Goal: Information Seeking & Learning: Learn about a topic

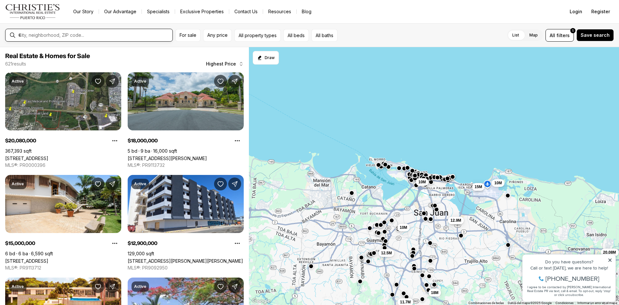
click at [92, 35] on input "text" at bounding box center [93, 35] width 151 height 6
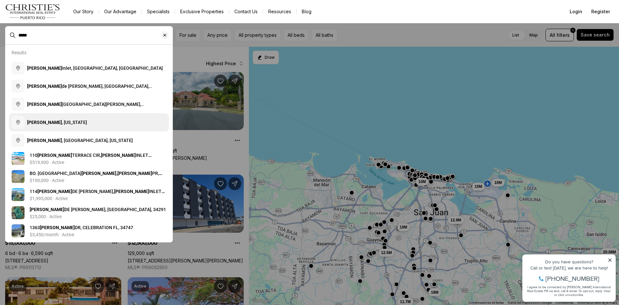
type input "*****"
click at [55, 123] on span "[GEOGRAPHIC_DATA] , [US_STATE]" at bounding box center [57, 122] width 60 height 5
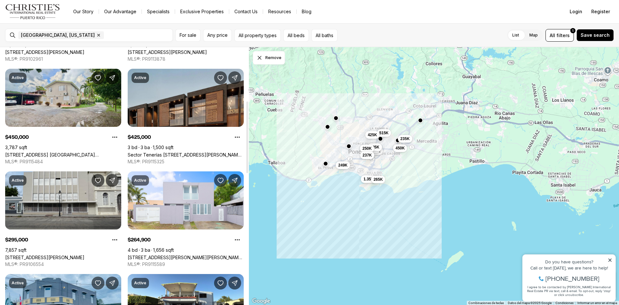
scroll to position [193, 0]
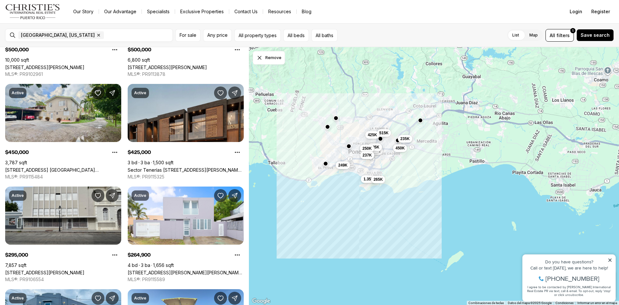
click at [326, 167] on div "1.35M 515K 500K 500K 450K 425K 295K 265K 250K 249K 237K 235K" at bounding box center [434, 176] width 370 height 258
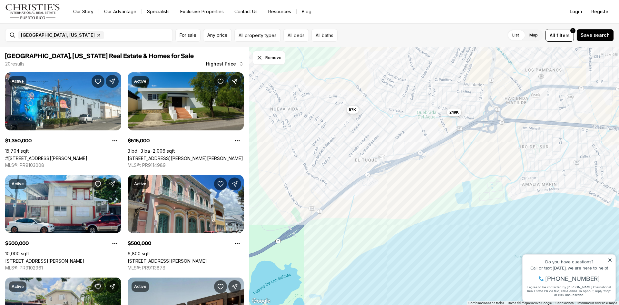
drag, startPoint x: 312, startPoint y: 153, endPoint x: 371, endPoint y: 120, distance: 67.9
click at [371, 120] on div "1.35M 249K 237K 224K 57K" at bounding box center [434, 176] width 370 height 258
